Goal: Information Seeking & Learning: Learn about a topic

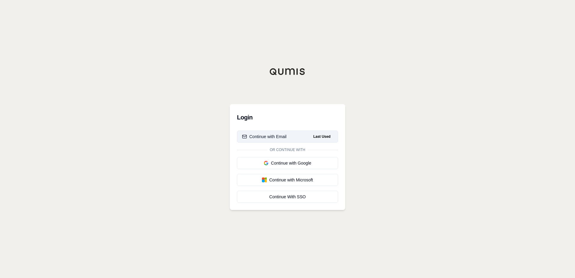
click at [289, 139] on button "Continue with Email Last Used" at bounding box center [287, 137] width 101 height 12
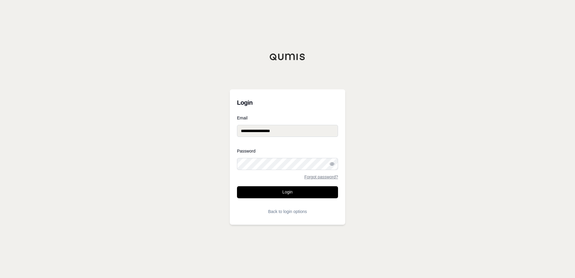
click at [299, 186] on form "**********" at bounding box center [287, 167] width 101 height 102
click at [304, 194] on button "Login" at bounding box center [287, 192] width 101 height 12
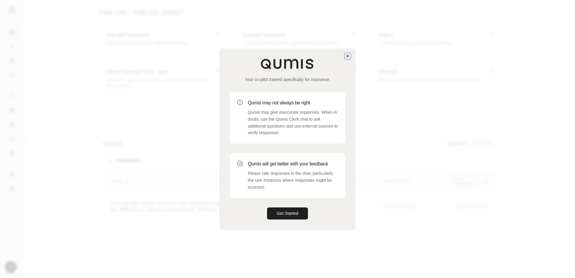
click at [349, 57] on icon "button" at bounding box center [347, 56] width 5 height 5
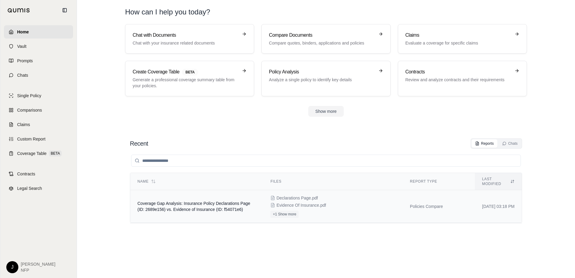
click at [166, 201] on span "Coverage Gap Analysis: Insurance Policy Declarations Page (ID: 2689e156) vs. Ev…" at bounding box center [193, 206] width 113 height 11
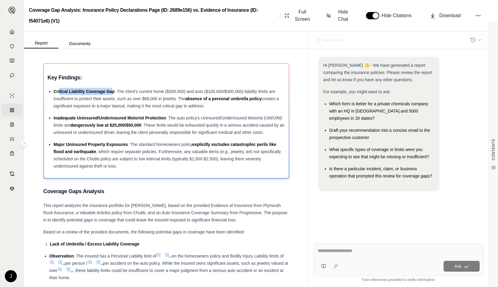
drag, startPoint x: 68, startPoint y: 91, endPoint x: 113, endPoint y: 92, distance: 45.1
click at [113, 92] on span "Critical Liability Coverage Gap" at bounding box center [84, 91] width 61 height 5
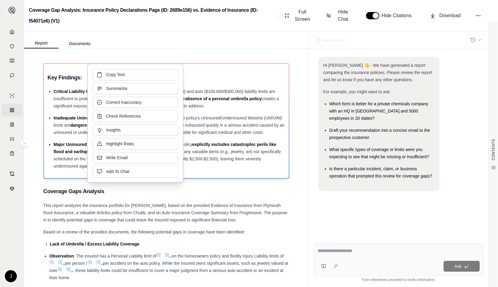
click at [240, 97] on span "absence of a personal umbrella policy" at bounding box center [223, 98] width 76 height 5
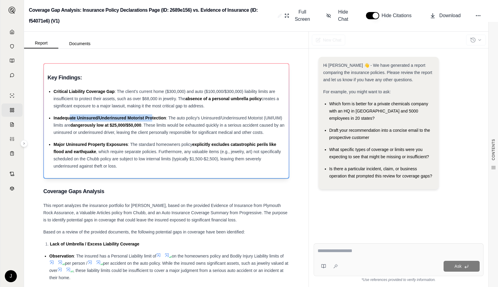
drag, startPoint x: 84, startPoint y: 120, endPoint x: 152, endPoint y: 117, distance: 68.0
click at [152, 117] on div "Inadequate Uninsured/Underinsured Motorist Protection : The auto policy's Unins…" at bounding box center [170, 125] width 232 height 22
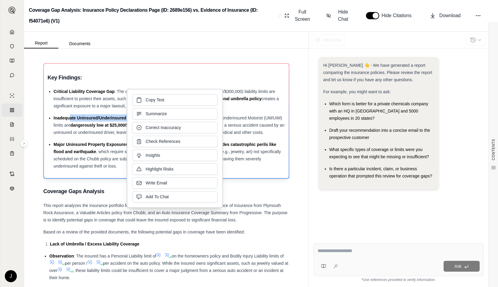
drag, startPoint x: 152, startPoint y: 117, endPoint x: 108, endPoint y: 124, distance: 45.1
click at [109, 124] on span "dangerously low at $25,000/$50,000" at bounding box center [105, 125] width 71 height 5
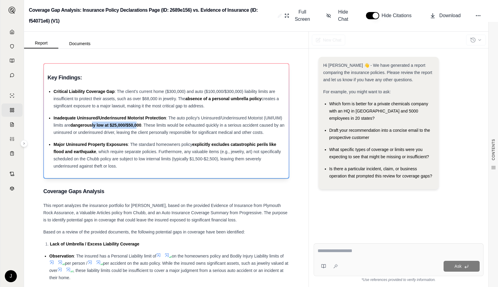
click at [141, 123] on span "dangerously low at $25,000/$50,000" at bounding box center [105, 125] width 71 height 5
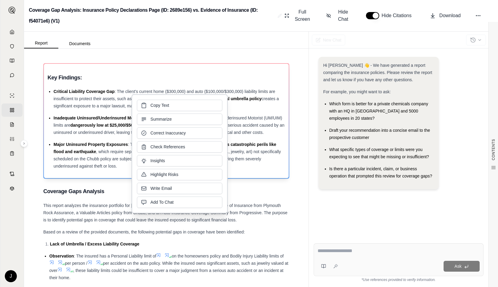
drag, startPoint x: 157, startPoint y: 123, endPoint x: 103, endPoint y: 111, distance: 55.4
click at [103, 111] on ul "Critical Liability Coverage Gap : The client's current home ($300,000) and auto…" at bounding box center [167, 129] width 238 height 82
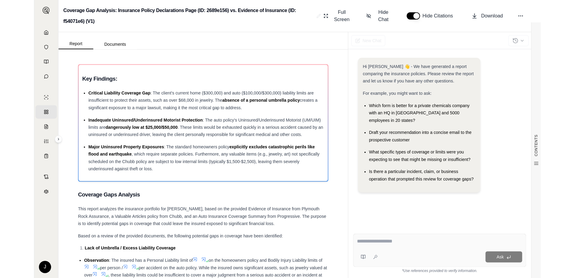
scroll to position [33, 0]
